Goal: Information Seeking & Learning: Check status

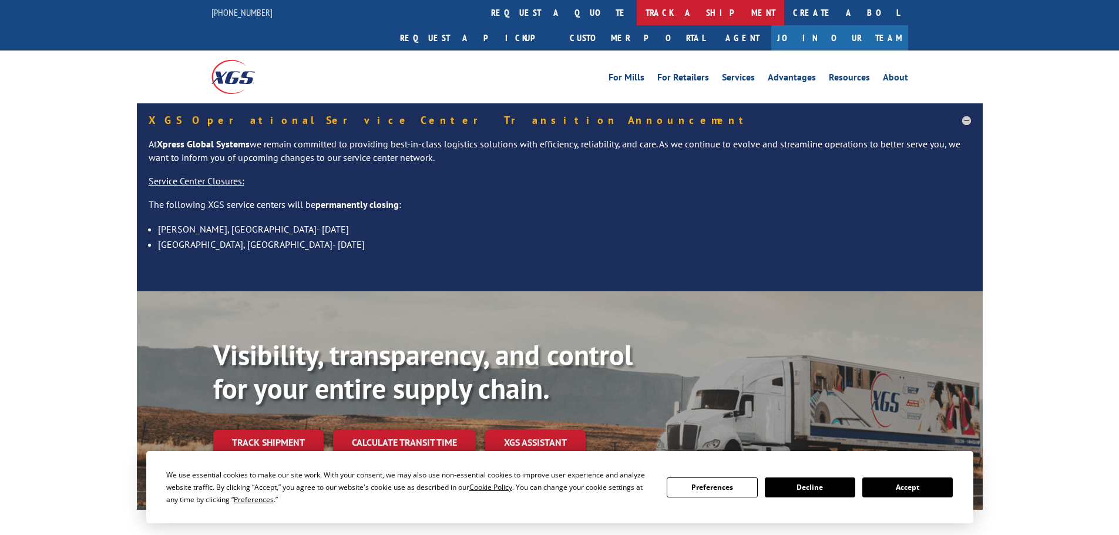
click at [637, 11] on link "track a shipment" at bounding box center [710, 12] width 147 height 25
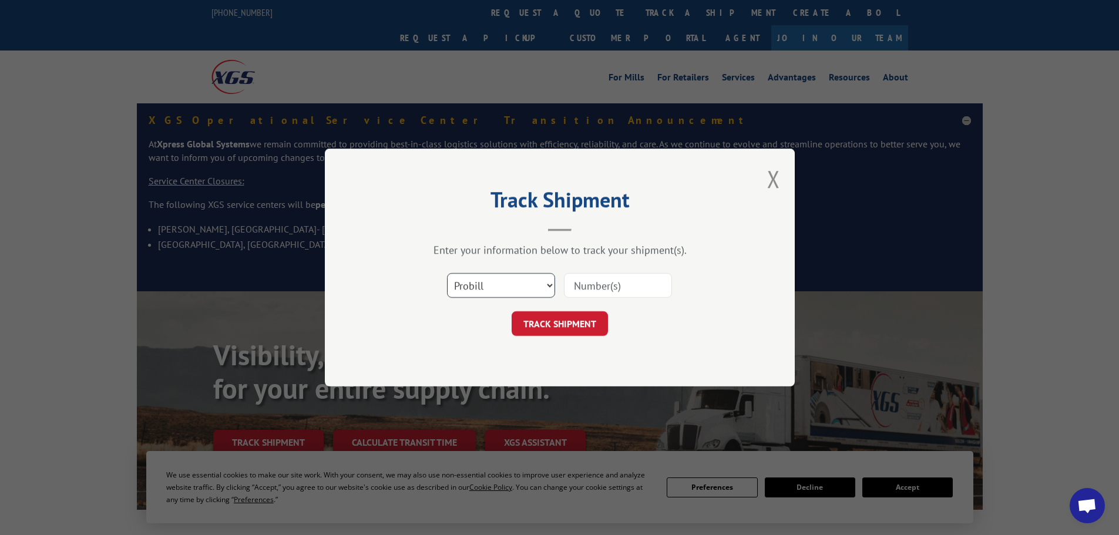
click at [504, 284] on select "Select category... Probill BOL PO" at bounding box center [501, 285] width 108 height 25
select select "bol"
click at [447, 273] on select "Select category... Probill BOL PO" at bounding box center [501, 285] width 108 height 25
click at [581, 282] on input at bounding box center [618, 285] width 108 height 25
paste input "6008724"
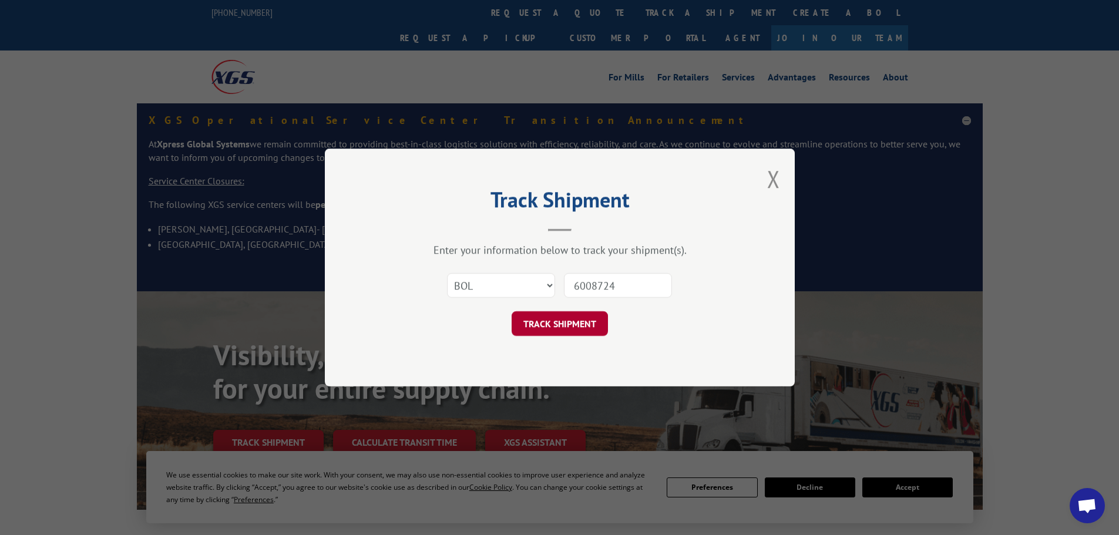
type input "6008724"
click at [558, 325] on button "TRACK SHIPMENT" at bounding box center [559, 323] width 96 height 25
